Goal: Check status: Check status

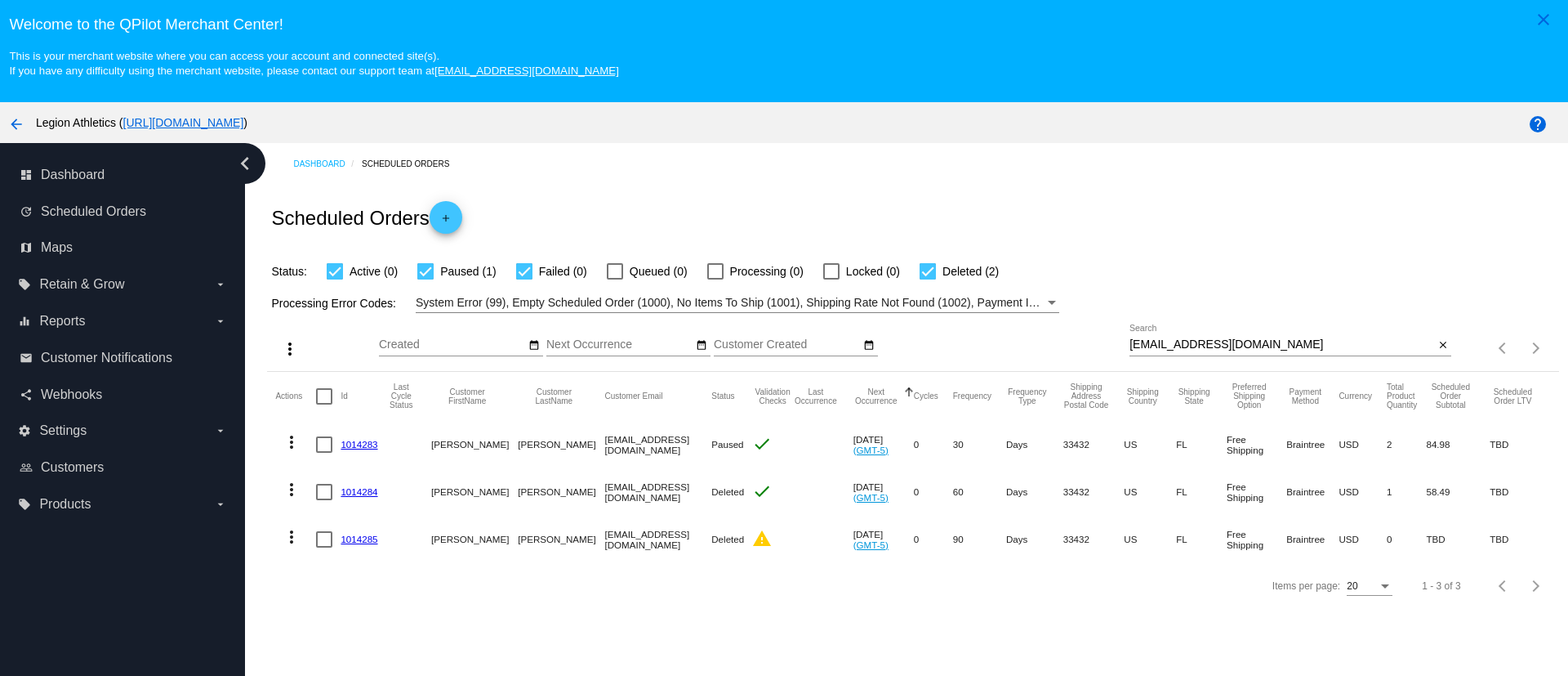
click at [1205, 354] on div "sheryl618@gmail.com Search" at bounding box center [1282, 340] width 305 height 31
click at [1211, 343] on input "sheryl618@gmail.com" at bounding box center [1282, 344] width 305 height 13
paste input "cfun213"
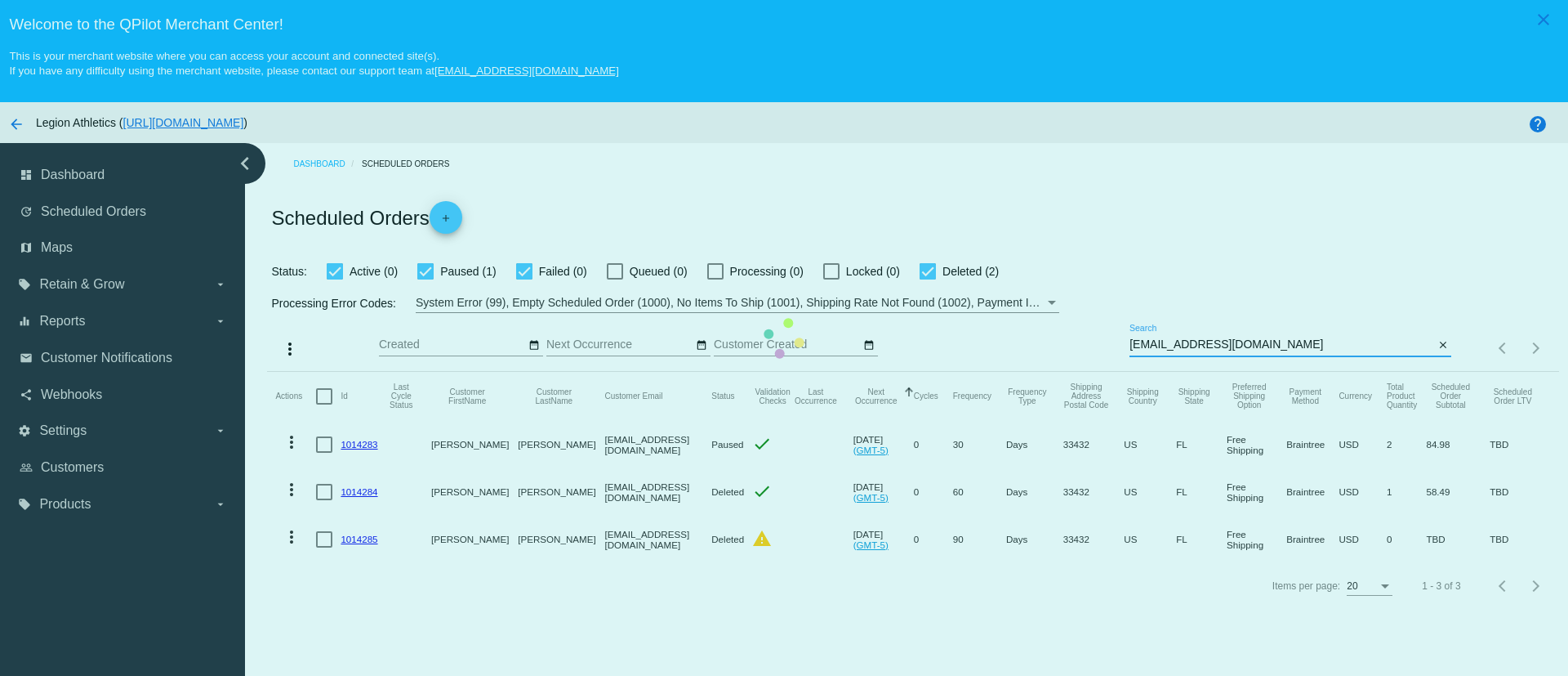
type input "scfun213@gmail.com"
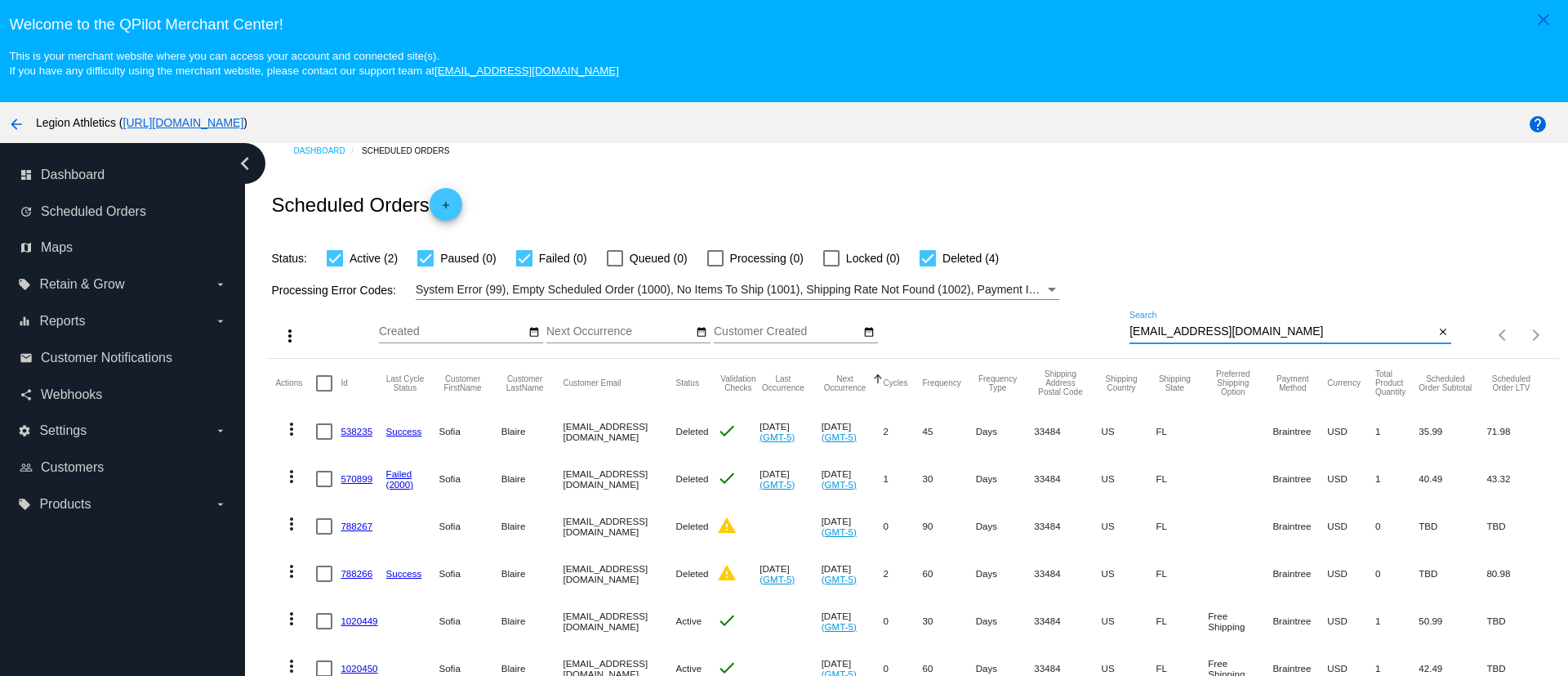
scroll to position [31, 0]
click at [927, 250] on div at bounding box center [928, 259] width 17 height 17
click at [927, 266] on input "Deleted (4)" at bounding box center [927, 266] width 1 height 1
checkbox input "false"
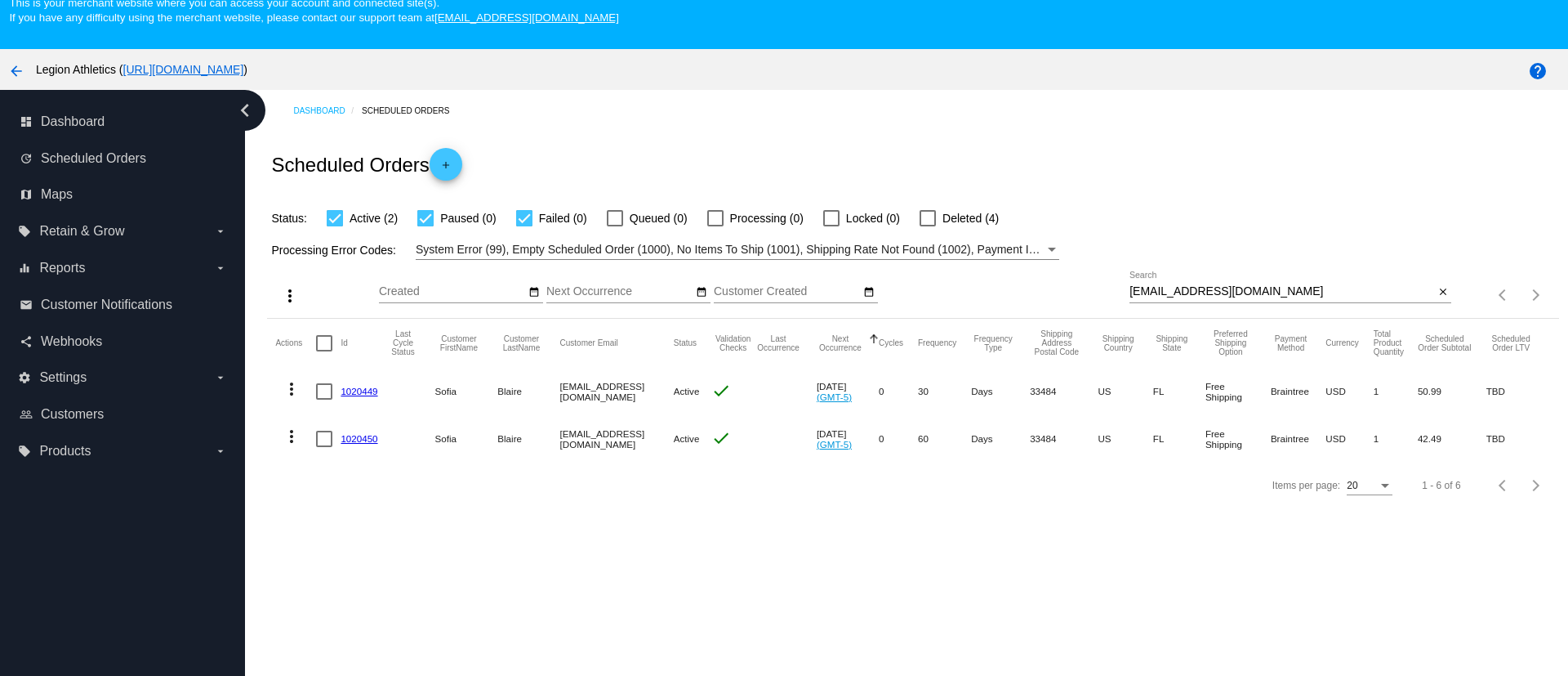
scroll to position [103, 0]
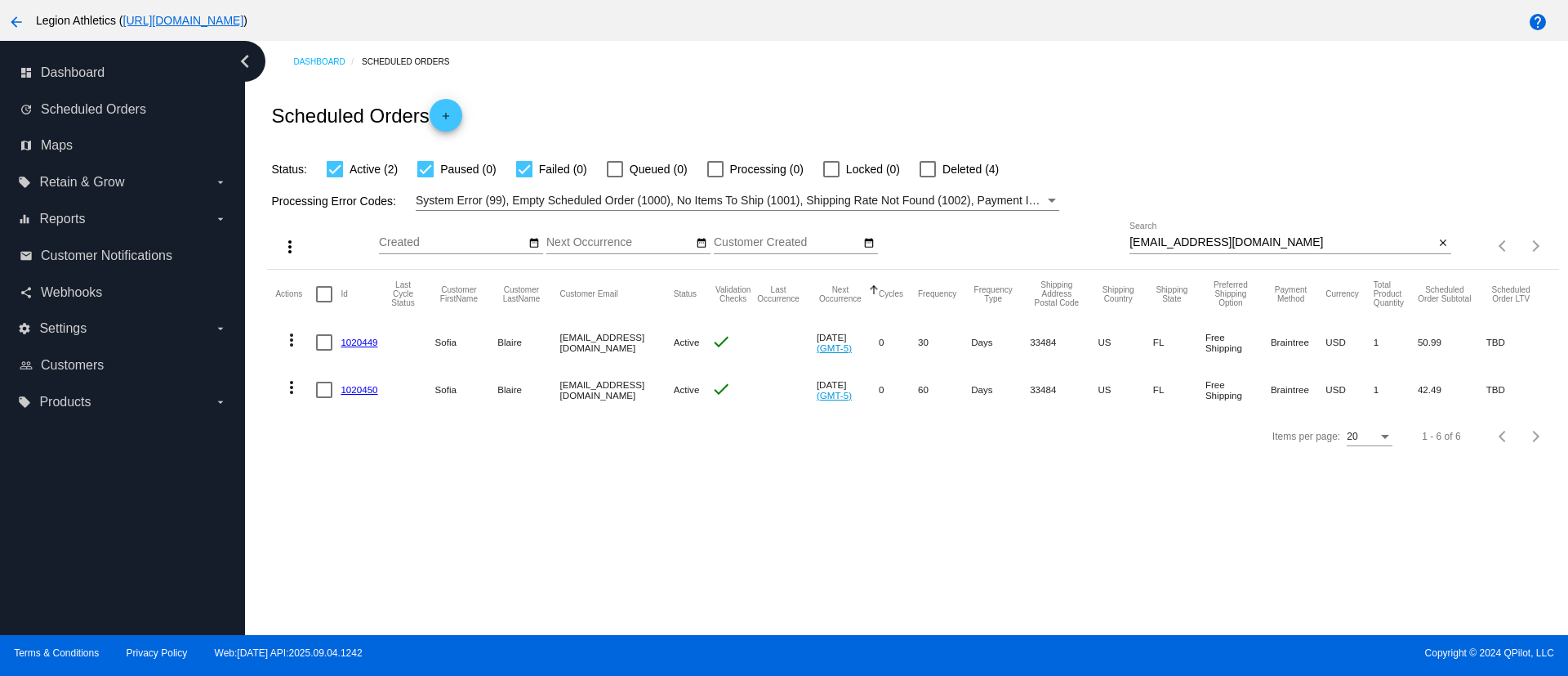
click at [361, 344] on link "1020449" at bounding box center [359, 341] width 37 height 10
click at [357, 386] on link "1020450" at bounding box center [359, 389] width 37 height 10
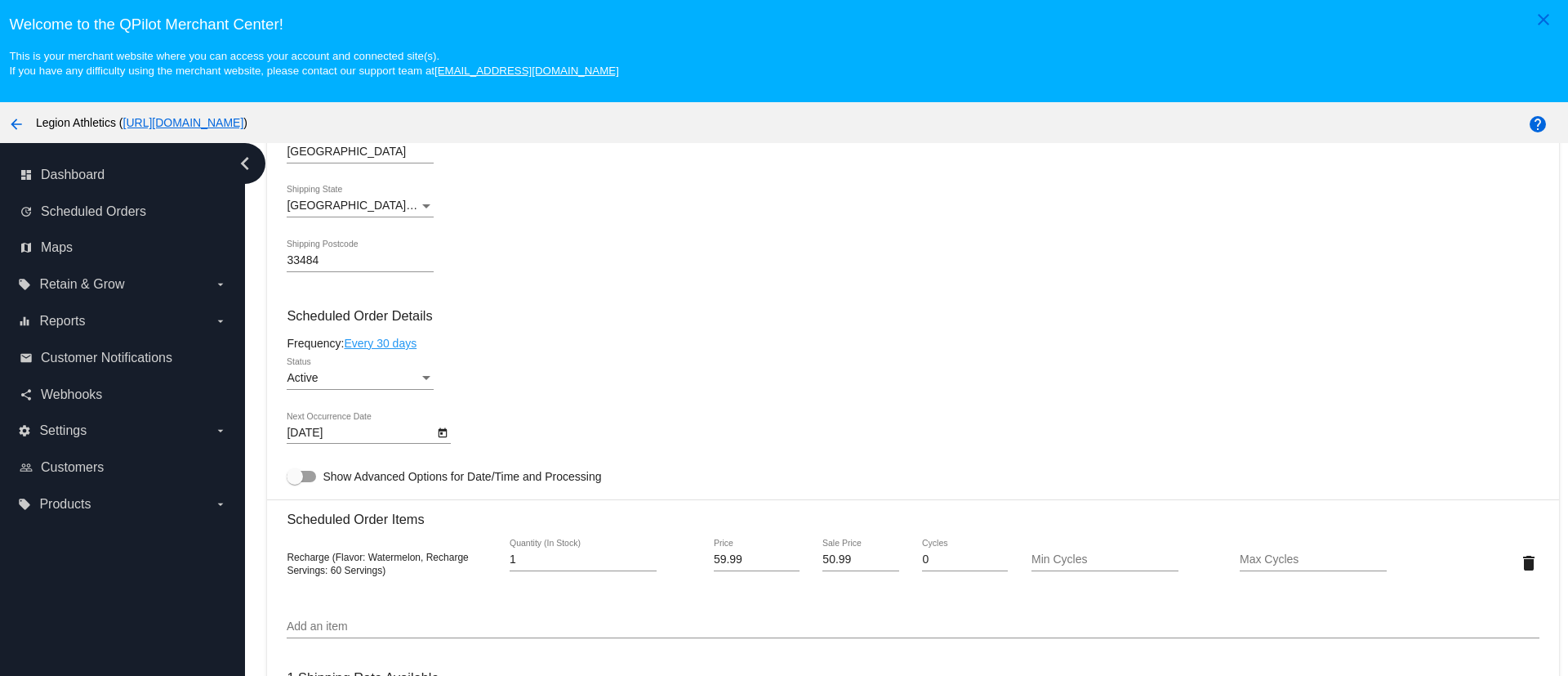
scroll to position [726, 0]
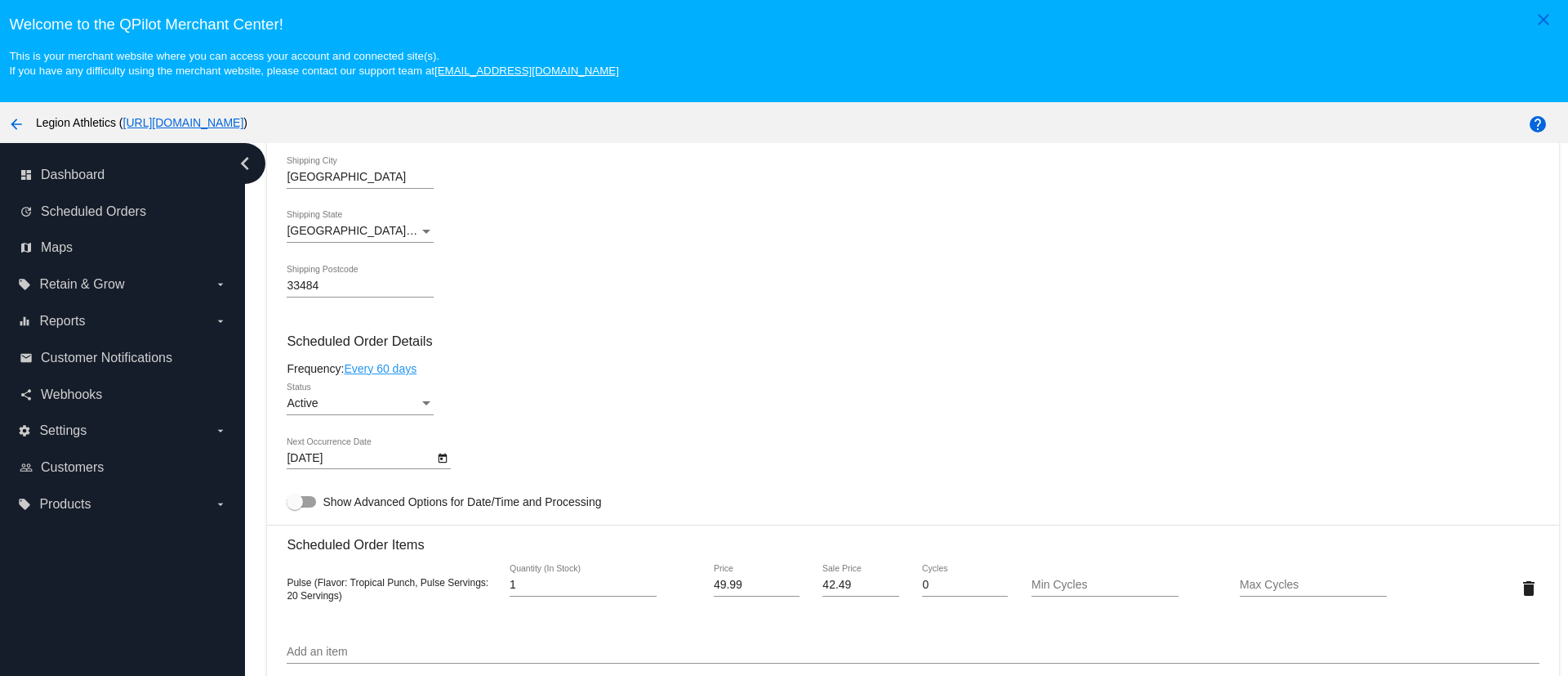
scroll to position [612, 0]
